Goal: Task Accomplishment & Management: Use online tool/utility

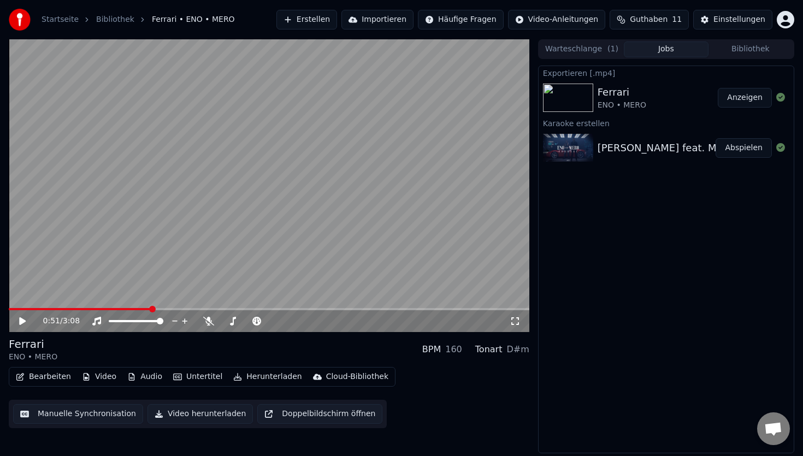
click at [321, 17] on button "Erstellen" at bounding box center [306, 20] width 61 height 20
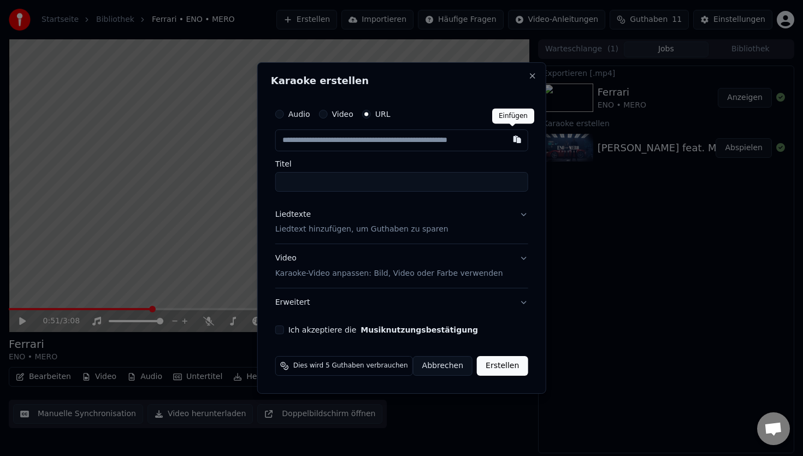
click at [515, 141] on button "button" at bounding box center [517, 139] width 22 height 20
type input "**********"
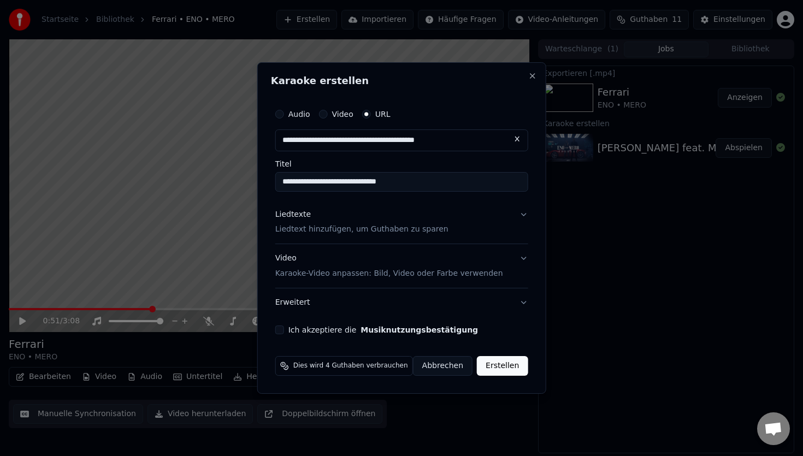
click at [385, 219] on div "Liedtexte Liedtext hinzufügen, um Guthaben zu sparen" at bounding box center [361, 222] width 173 height 26
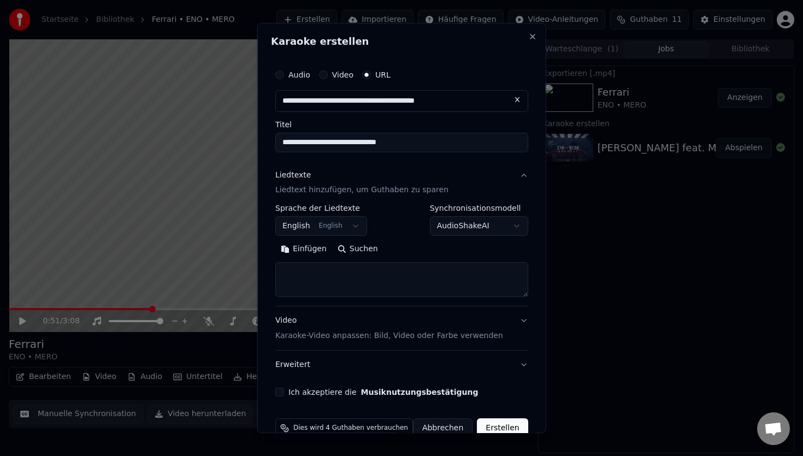
click at [310, 268] on textarea at bounding box center [401, 280] width 253 height 35
click at [305, 251] on button "Einfügen" at bounding box center [303, 249] width 57 height 17
type textarea "**********"
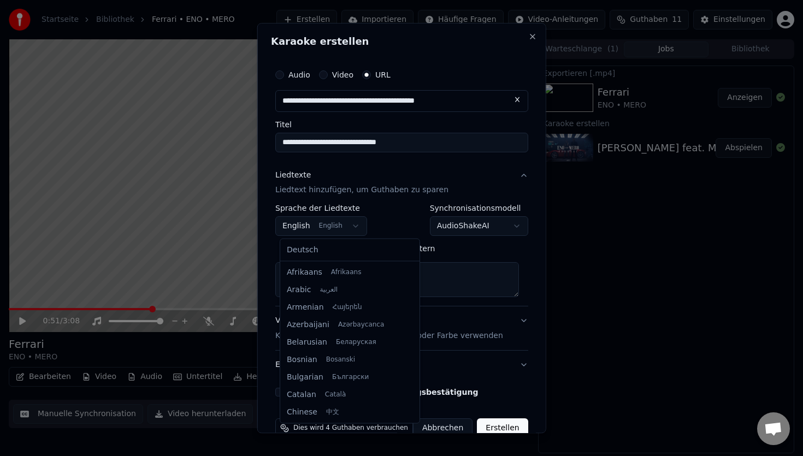
click at [299, 223] on body "**********" at bounding box center [401, 228] width 803 height 456
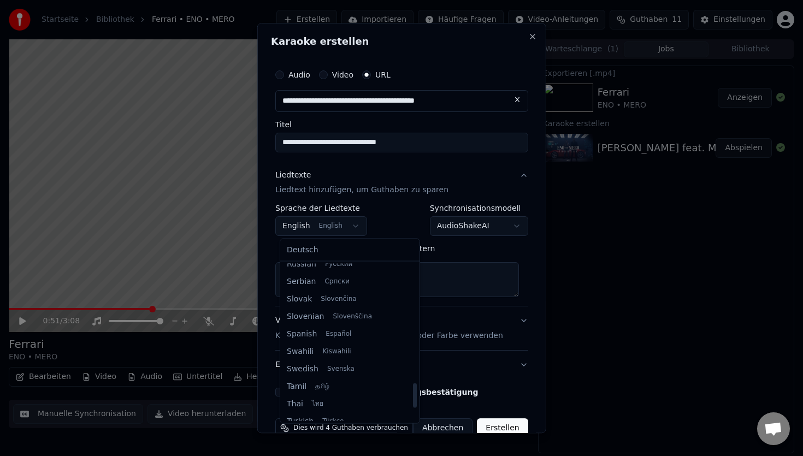
select select "**"
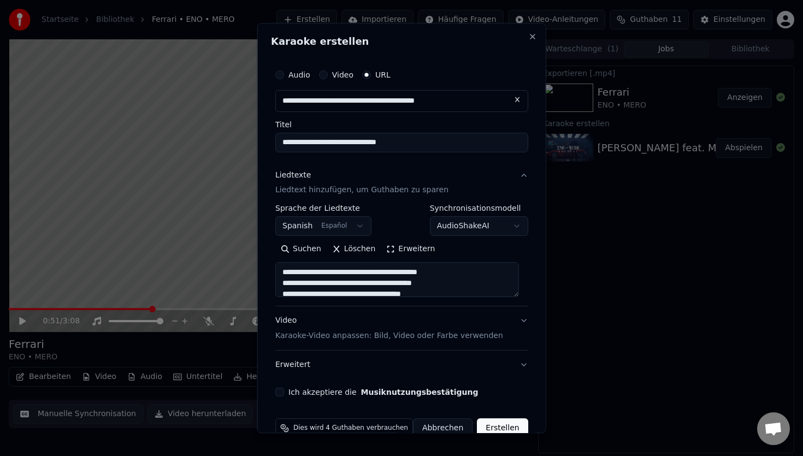
scroll to position [23, 0]
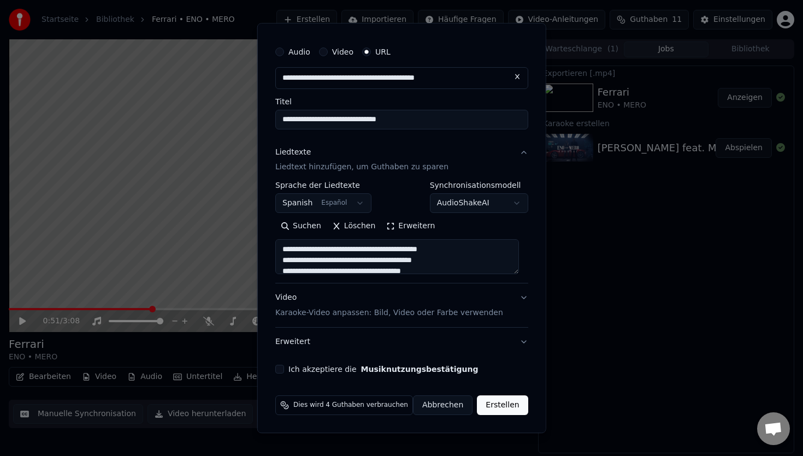
click at [517, 299] on button "Video Karaoke-Video anpassen: Bild, Video oder Farbe verwenden" at bounding box center [401, 306] width 253 height 44
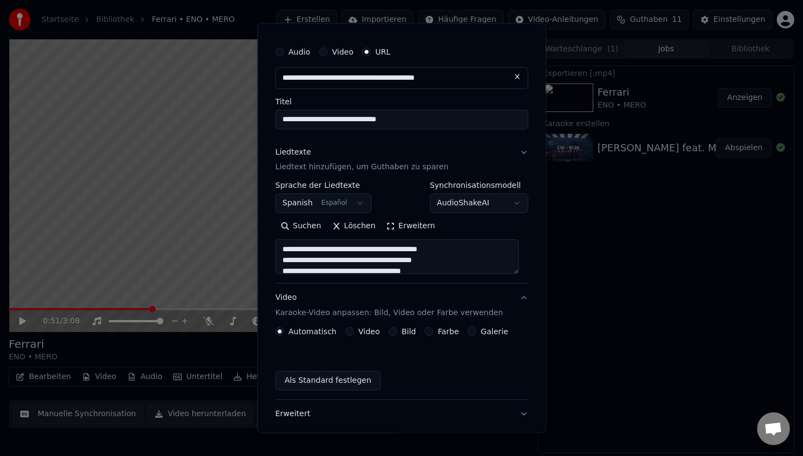
scroll to position [0, 0]
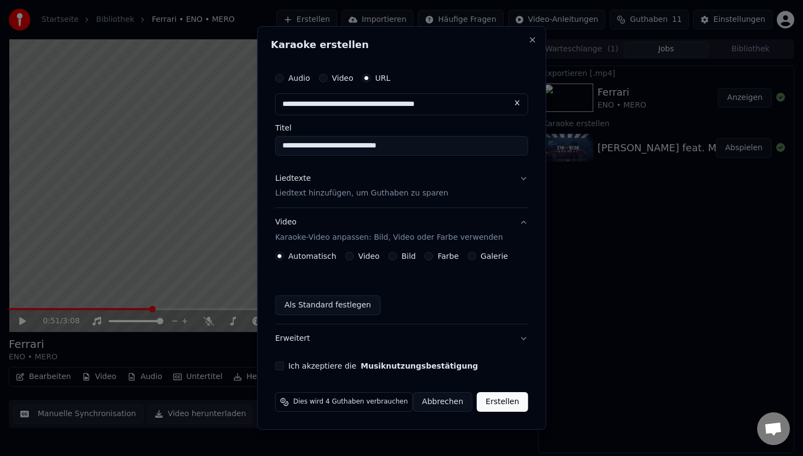
click at [425, 253] on div "Automatisch Video Bild Farbe Galerie" at bounding box center [391, 256] width 233 height 9
click at [429, 257] on button "Farbe" at bounding box center [429, 256] width 9 height 9
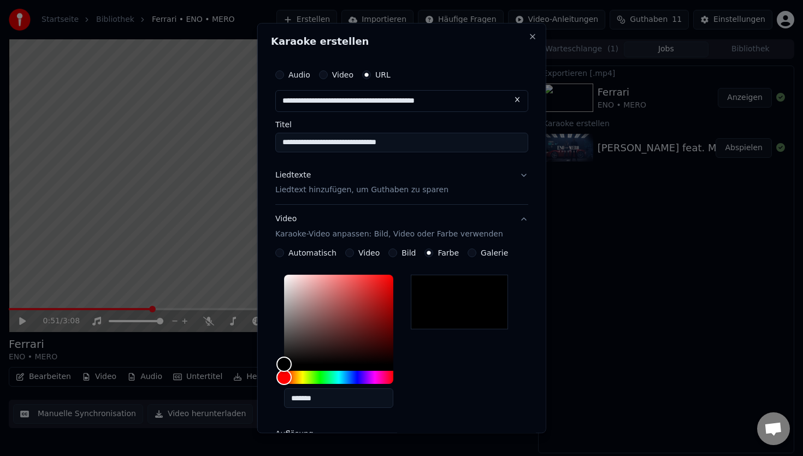
scroll to position [185, 0]
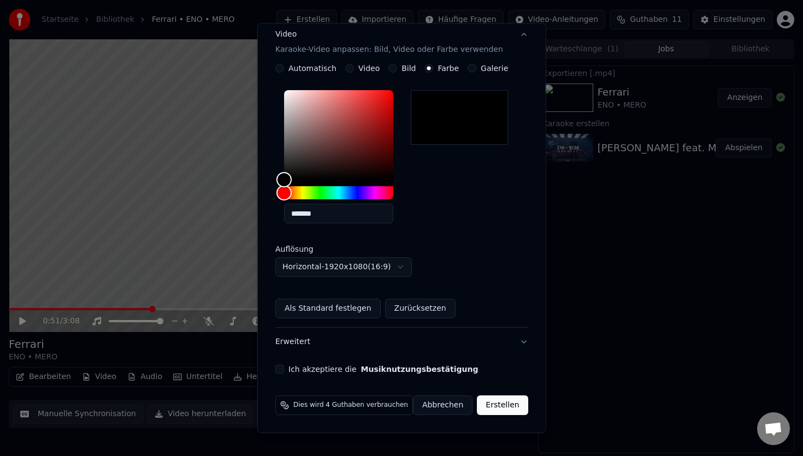
click at [499, 410] on button "Erstellen" at bounding box center [502, 406] width 51 height 20
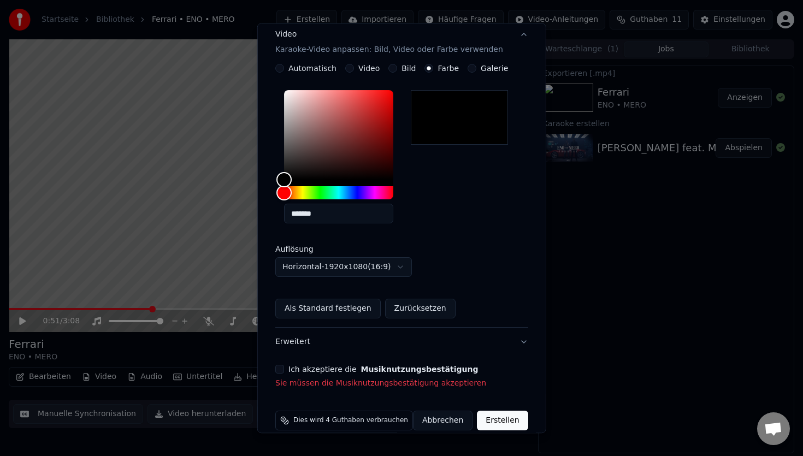
click at [284, 372] on button "Ich akzeptiere die Musiknutzungsbestätigung" at bounding box center [279, 370] width 9 height 9
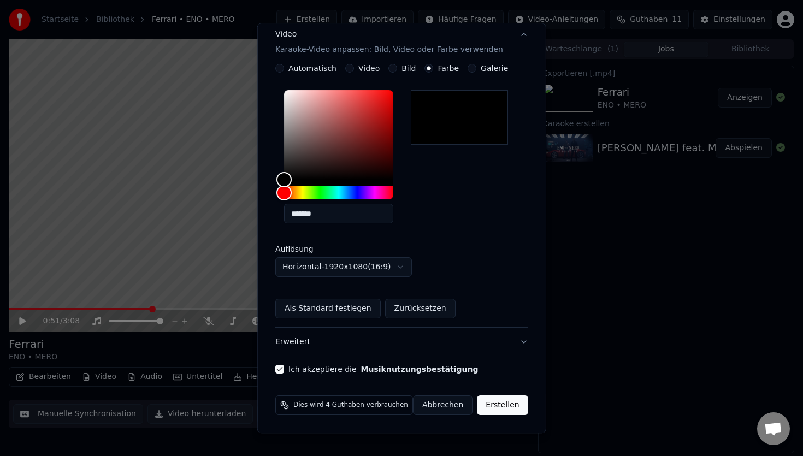
click at [495, 404] on button "Erstellen" at bounding box center [502, 406] width 51 height 20
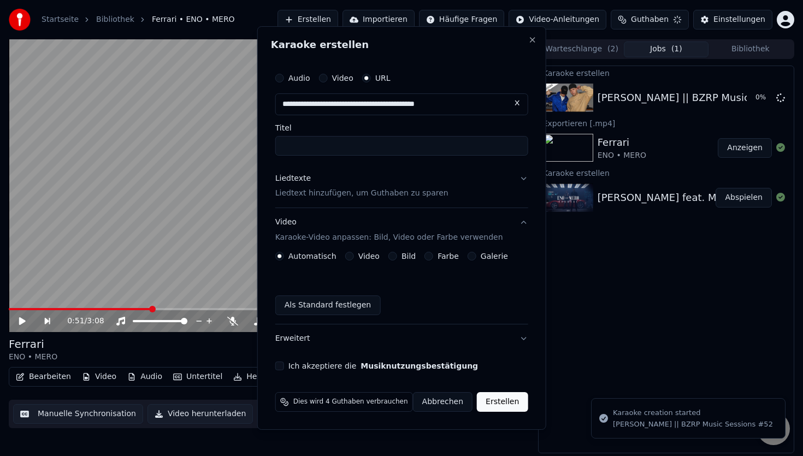
scroll to position [0, 0]
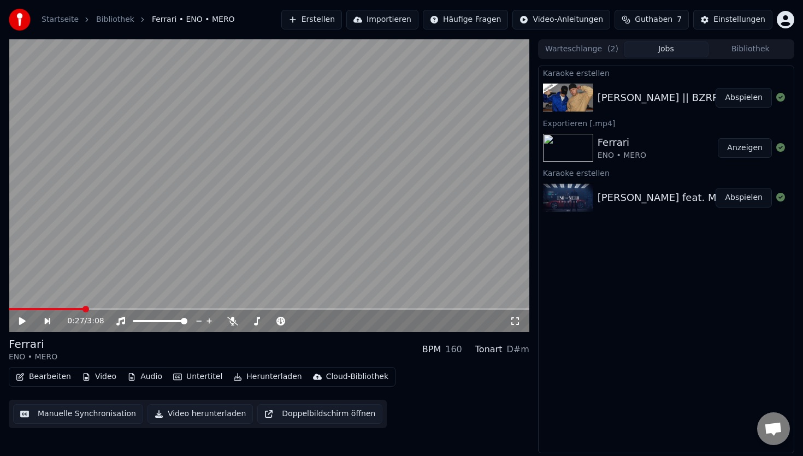
click at [83, 303] on div "0:27 / 3:08" at bounding box center [269, 185] width 521 height 293
click at [590, 102] on img at bounding box center [568, 98] width 50 height 28
click at [656, 92] on div "[PERSON_NAME] || BZRP Music Sessions #52" at bounding box center [709, 97] width 222 height 15
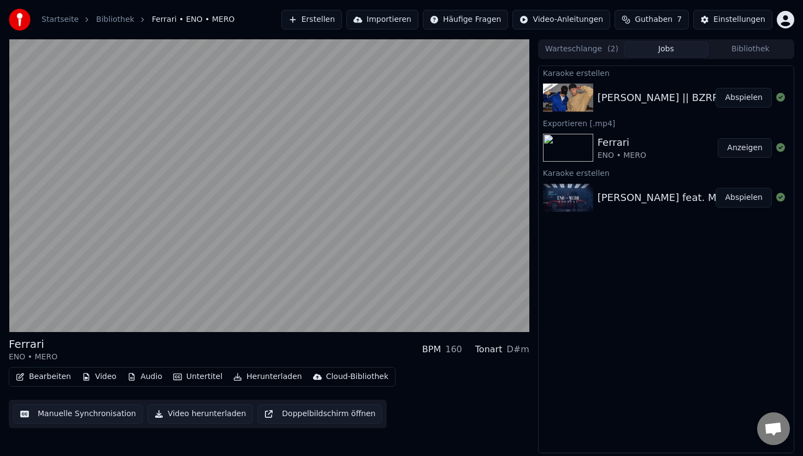
click at [735, 94] on button "Abspielen" at bounding box center [744, 98] width 56 height 20
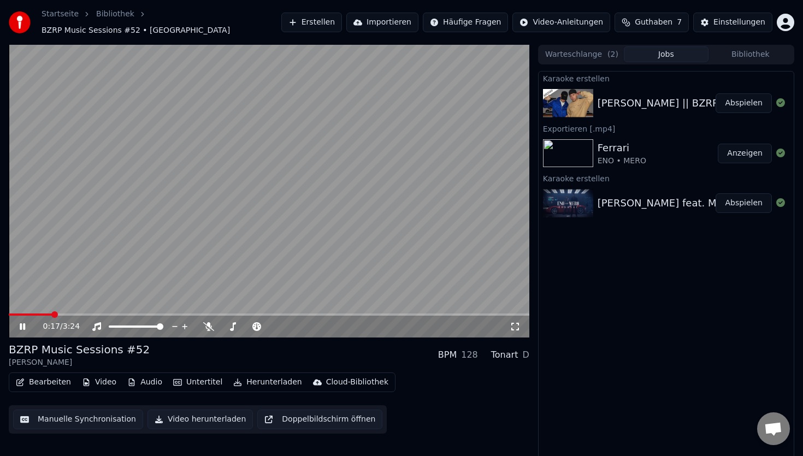
click at [51, 314] on span at bounding box center [269, 315] width 521 height 2
click at [187, 413] on button "Video herunterladen" at bounding box center [200, 420] width 105 height 20
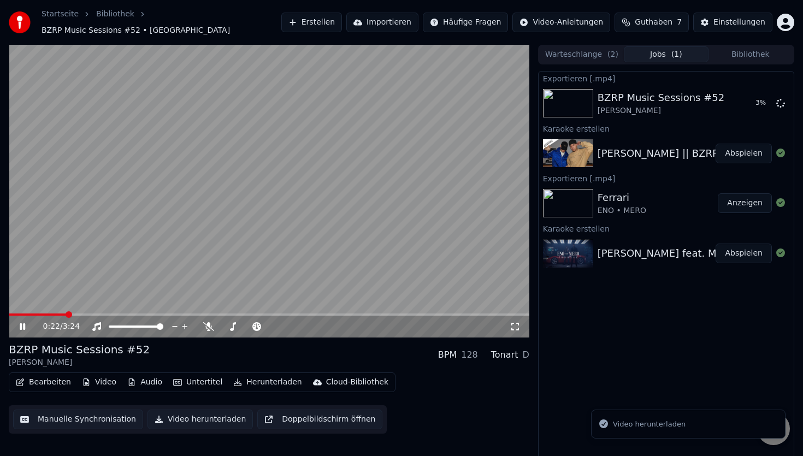
click at [274, 265] on video at bounding box center [269, 191] width 521 height 293
